Goal: Task Accomplishment & Management: Use online tool/utility

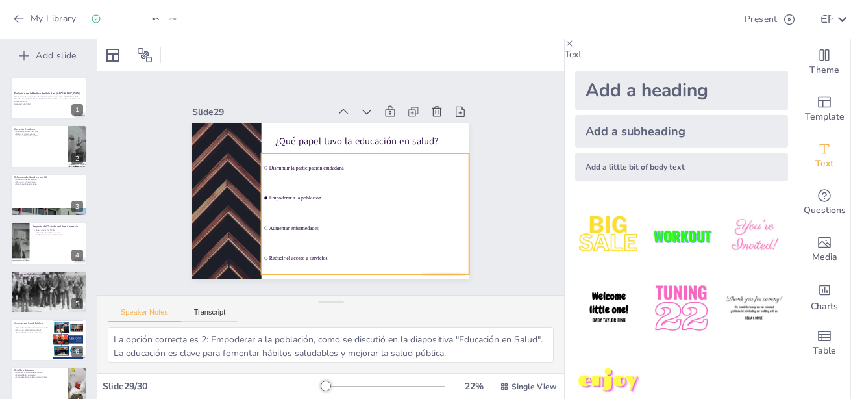
checkbox input "true"
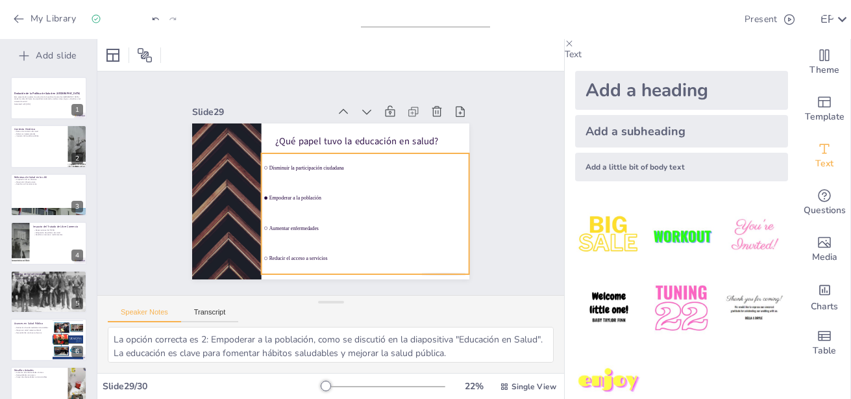
checkbox input "true"
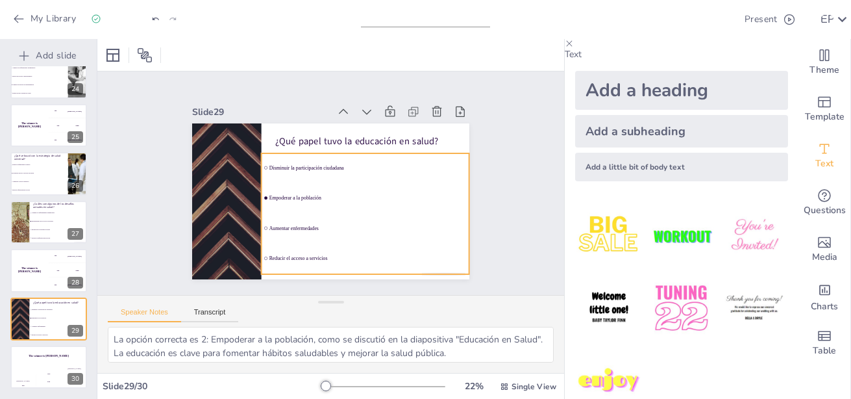
checkbox input "true"
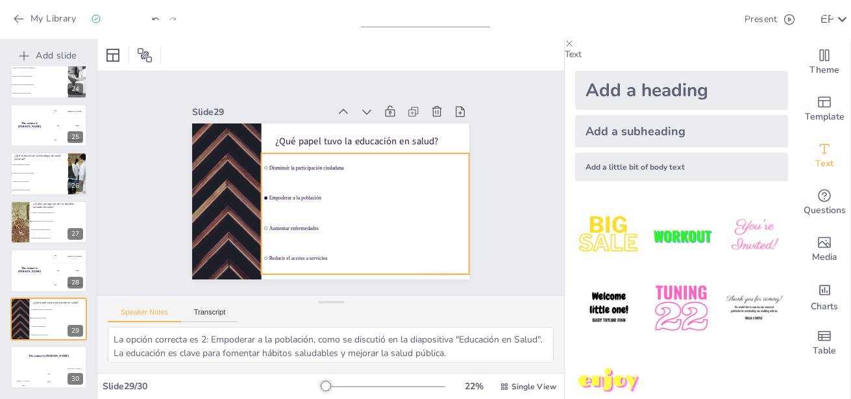
checkbox input "true"
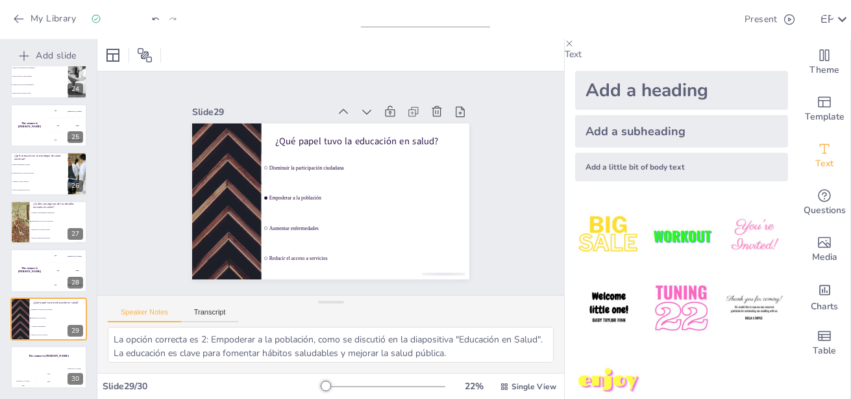
checkbox input "true"
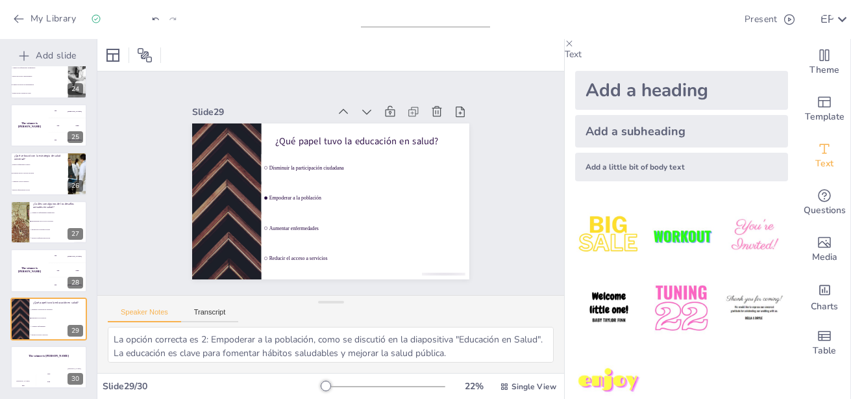
checkbox input "true"
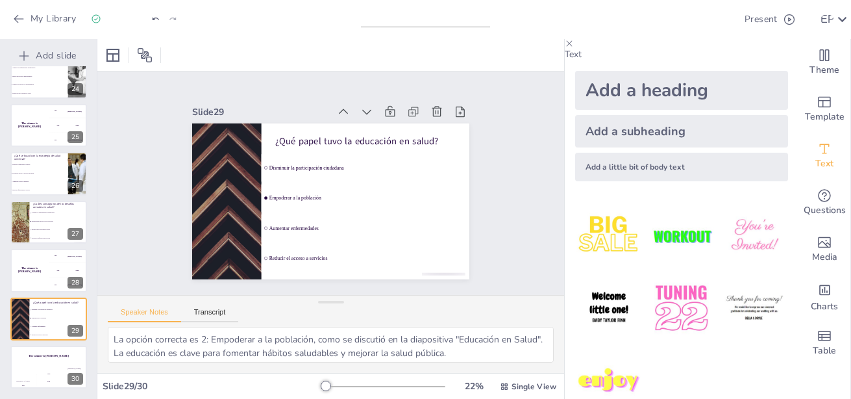
checkbox input "true"
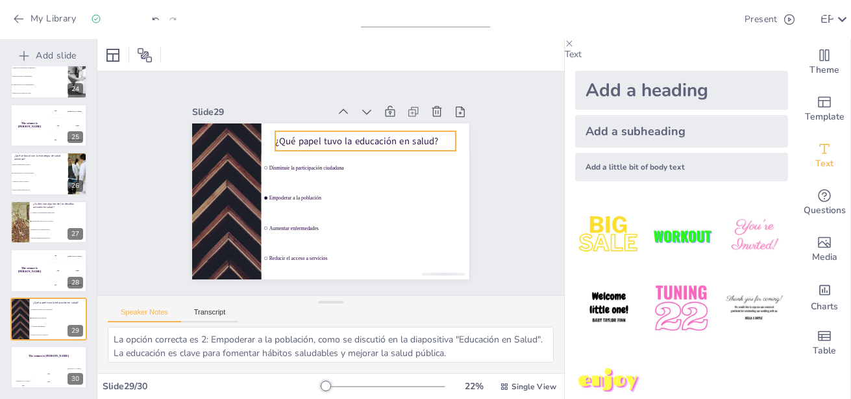
checkbox input "true"
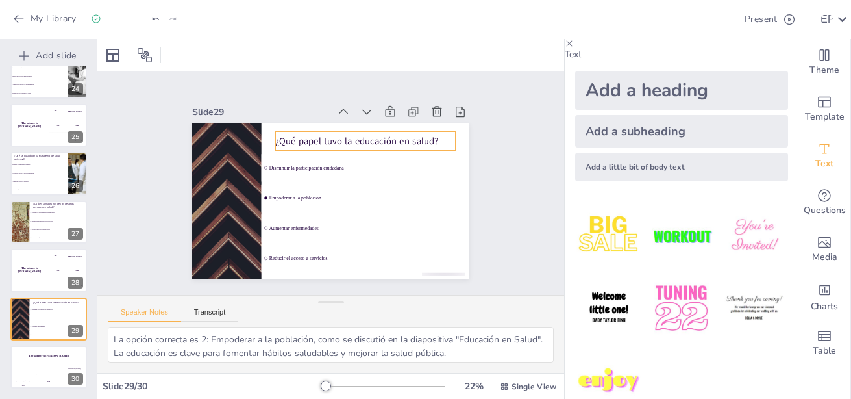
checkbox input "true"
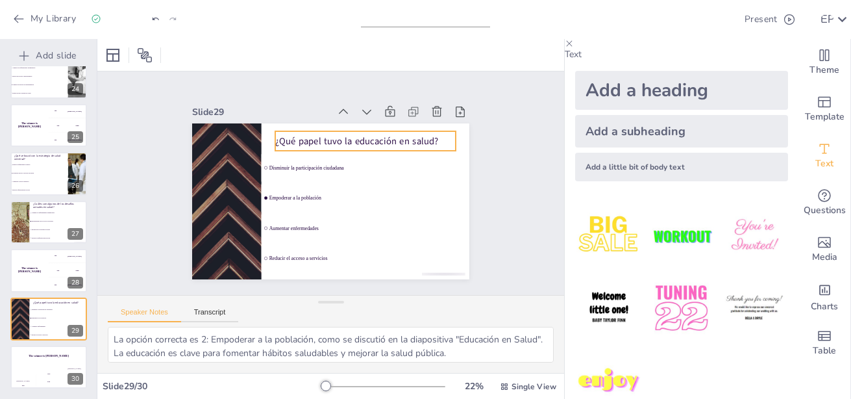
checkbox input "true"
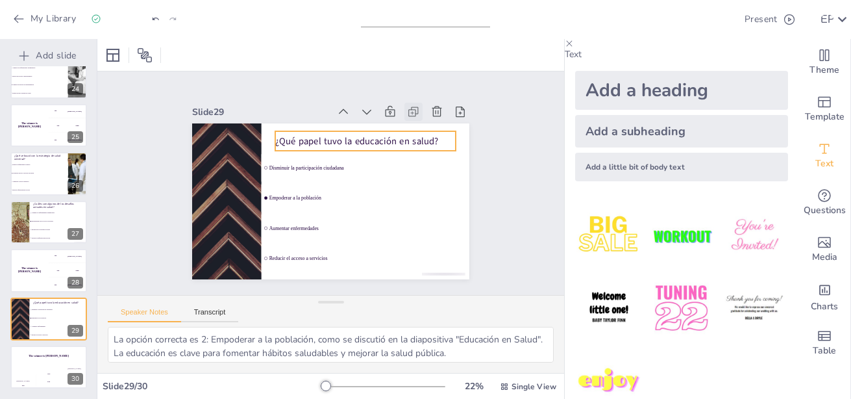
checkbox input "true"
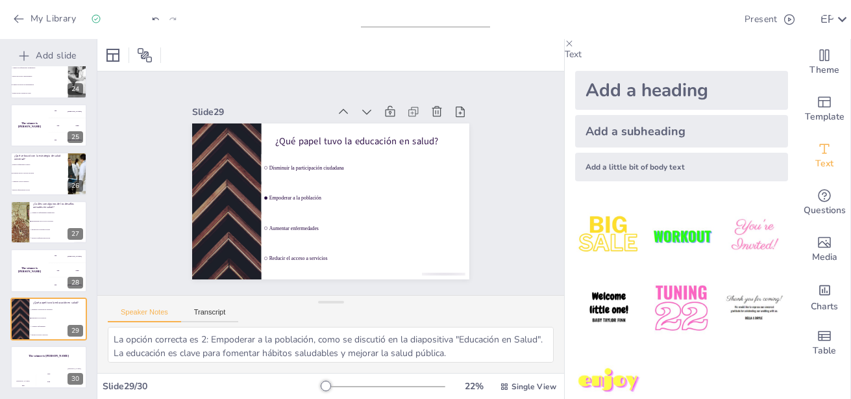
checkbox input "true"
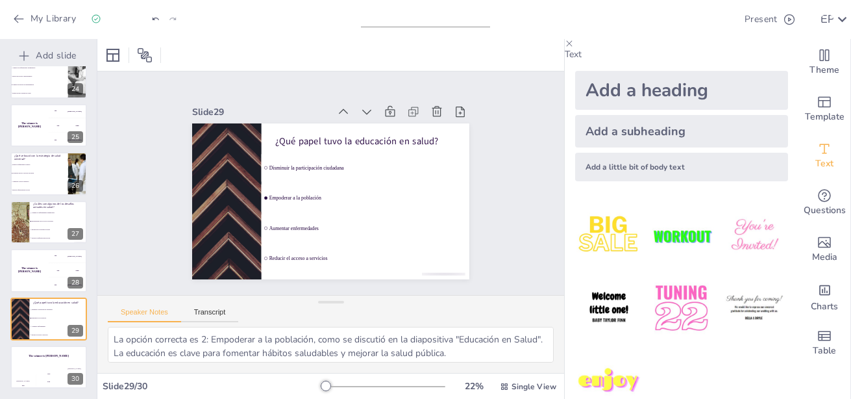
checkbox input "true"
